Goal: Find specific page/section: Find specific page/section

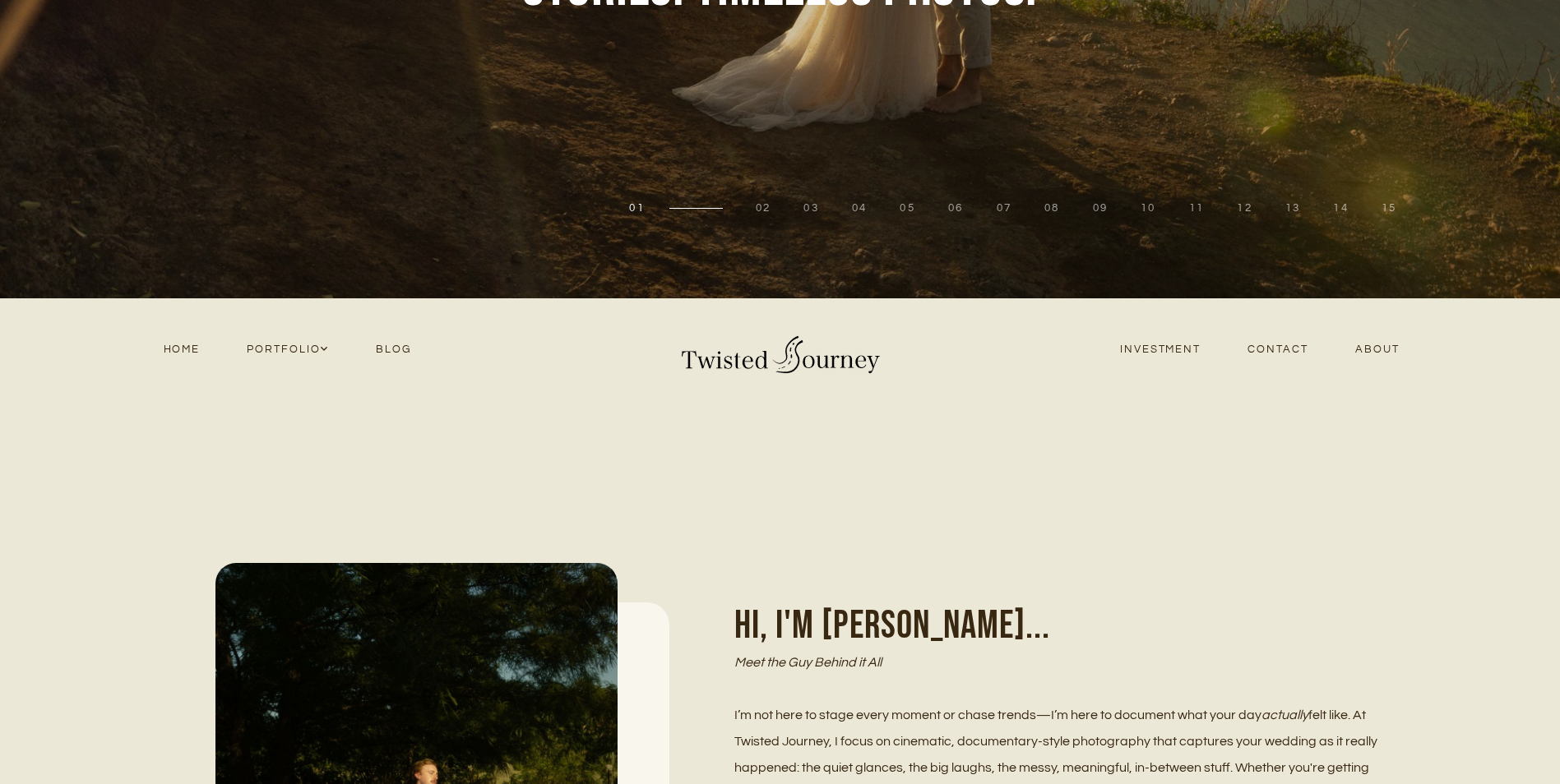
scroll to position [411, 0]
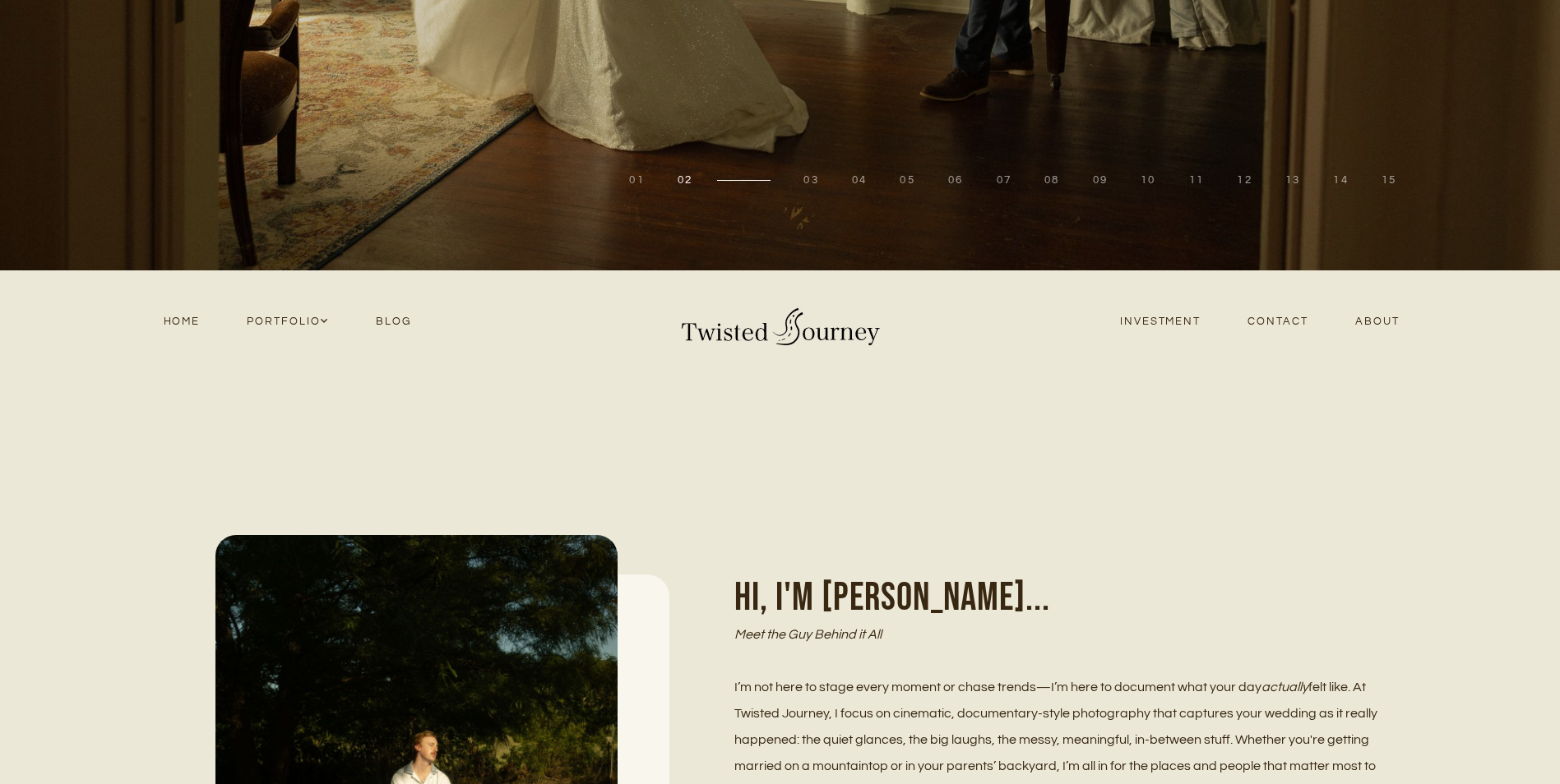
click at [1278, 317] on link "Contact" at bounding box center [1278, 321] width 107 height 22
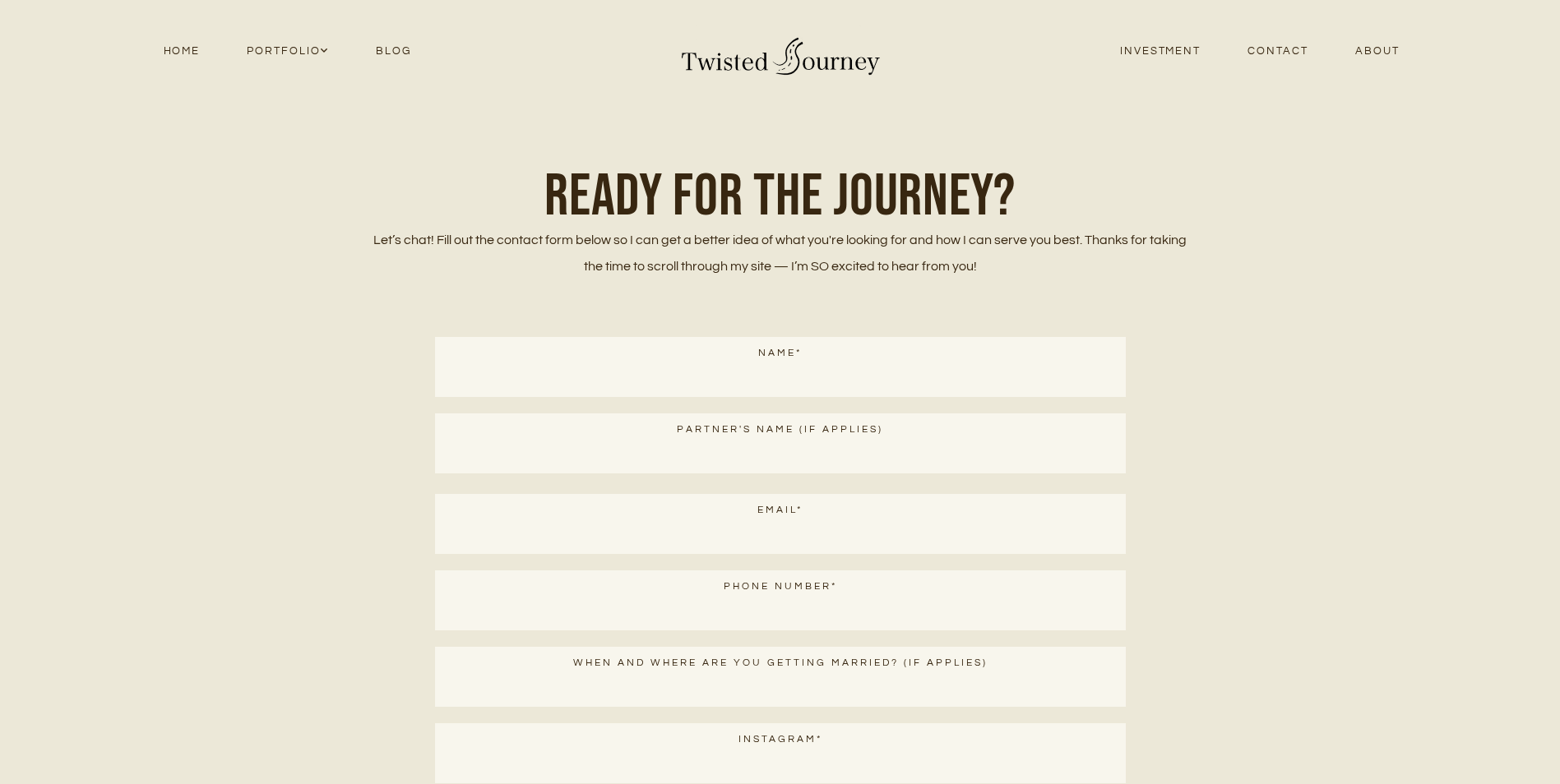
click at [1139, 51] on link "Investment" at bounding box center [1160, 51] width 127 height 22
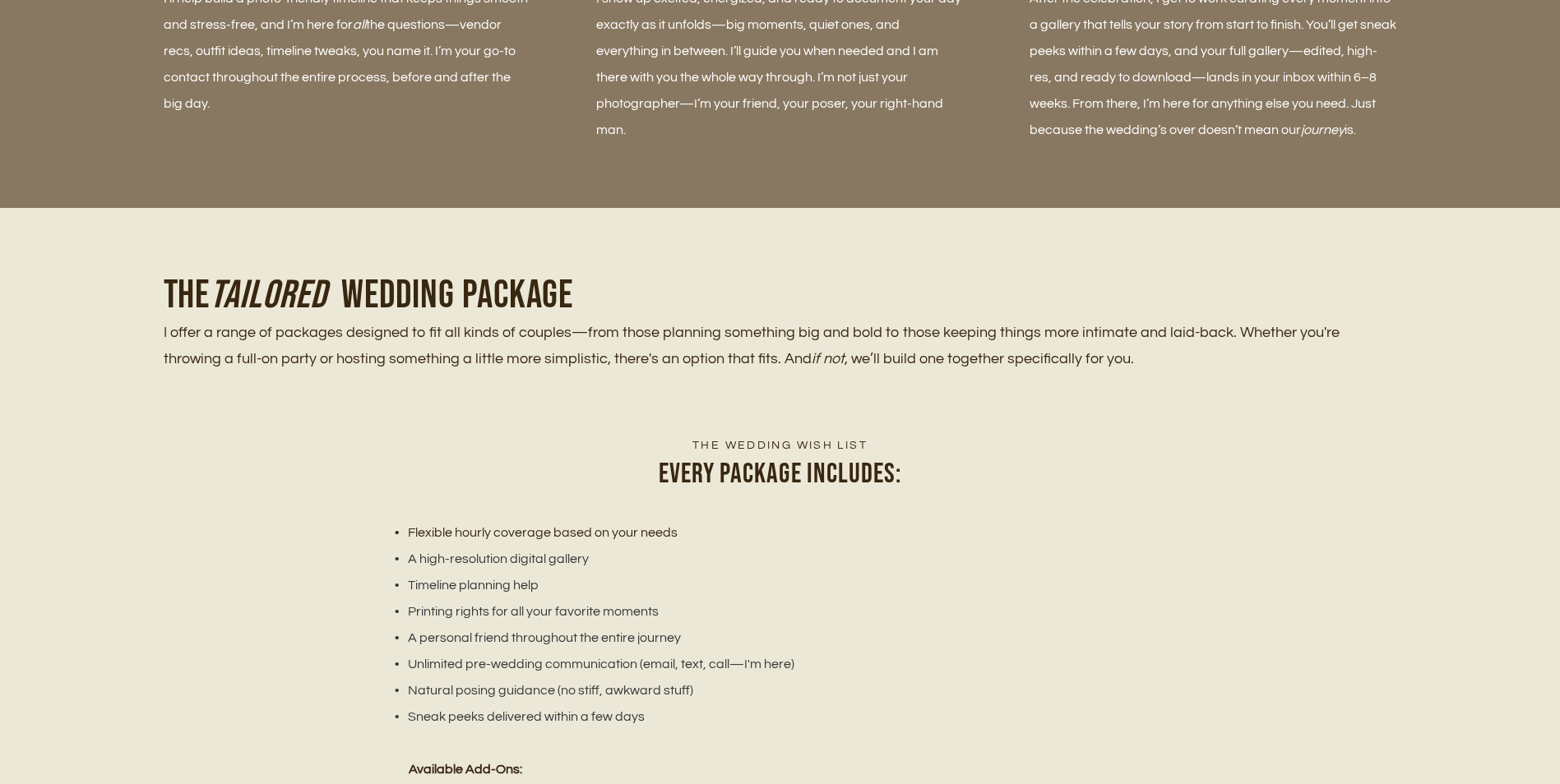
scroll to position [1644, 0]
